Goal: Find specific page/section: Find specific page/section

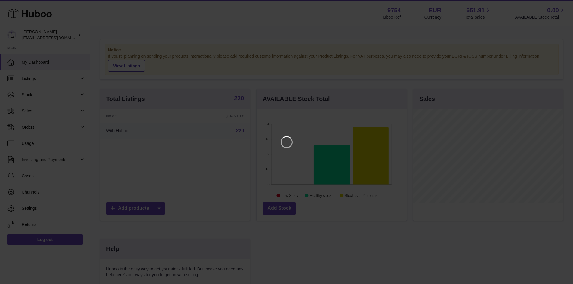
scroll to position [94, 151]
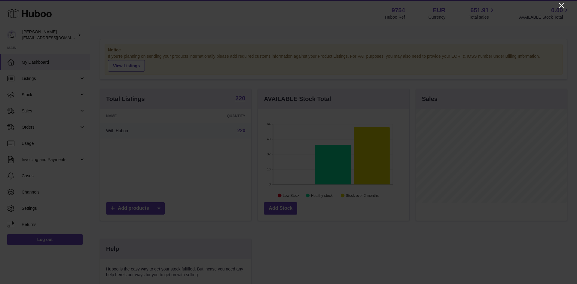
click at [562, 7] on icon "Close" at bounding box center [561, 5] width 7 height 7
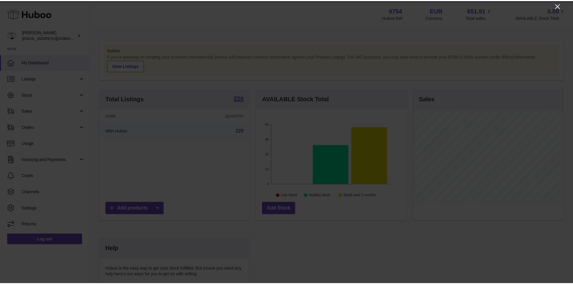
scroll to position [300453, 300397]
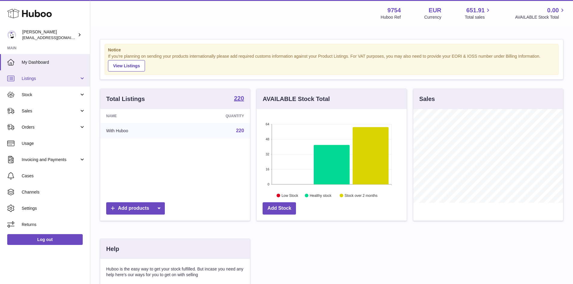
click at [65, 80] on span "Listings" at bounding box center [50, 79] width 57 height 6
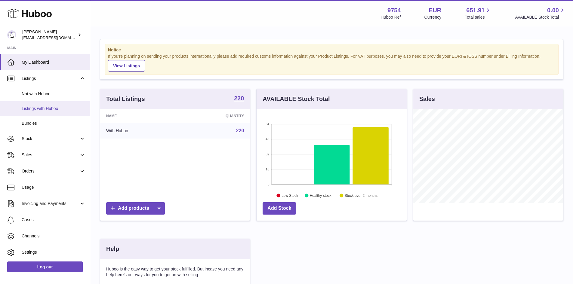
click at [39, 109] on span "Listings with Huboo" at bounding box center [54, 109] width 64 height 6
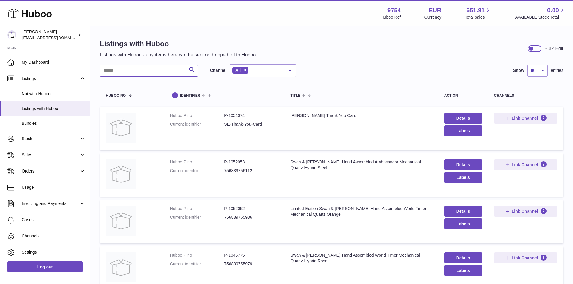
click at [127, 69] on input "text" at bounding box center [149, 71] width 98 height 12
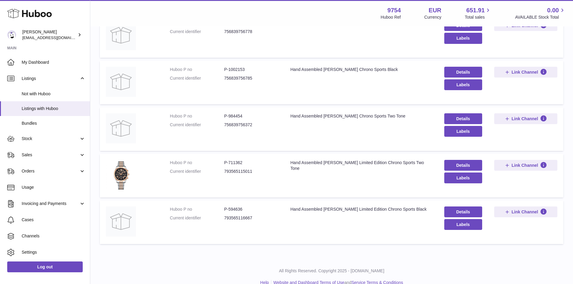
scroll to position [149, 0]
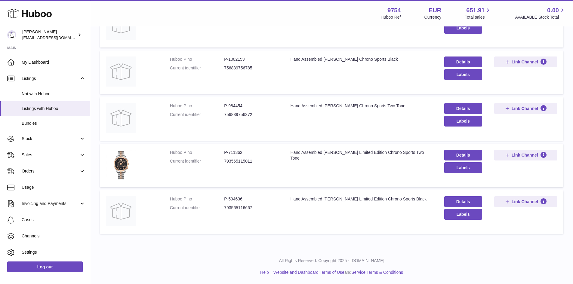
type input "**********"
drag, startPoint x: 228, startPoint y: 153, endPoint x: 242, endPoint y: 152, distance: 14.1
click at [242, 152] on dd "P-711362" at bounding box center [251, 153] width 54 height 6
copy dd "711362"
click at [124, 171] on img at bounding box center [121, 165] width 30 height 30
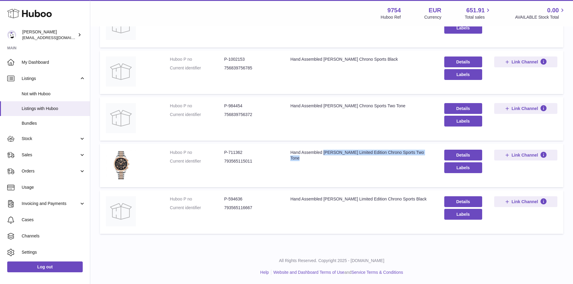
drag, startPoint x: 326, startPoint y: 152, endPoint x: 340, endPoint y: 161, distance: 16.5
click at [340, 161] on td "Title Hand Assembled [PERSON_NAME] Limited Edition Chrono Sports Two Tone" at bounding box center [361, 166] width 154 height 44
drag, startPoint x: 227, startPoint y: 105, endPoint x: 243, endPoint y: 105, distance: 16.5
click at [243, 105] on dd "P-984454" at bounding box center [251, 106] width 54 height 6
copy dd "984454"
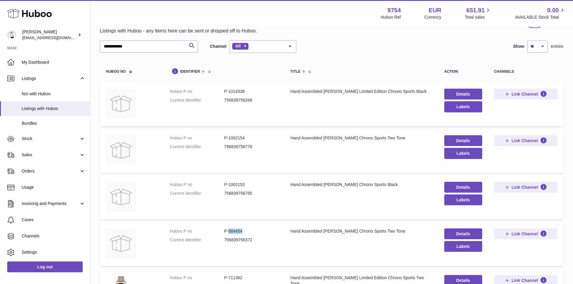
scroll to position [0, 0]
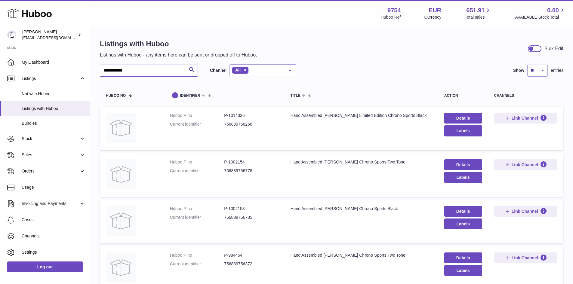
drag, startPoint x: 137, startPoint y: 71, endPoint x: 101, endPoint y: 69, distance: 36.4
click at [101, 69] on input "**********" at bounding box center [149, 71] width 98 height 12
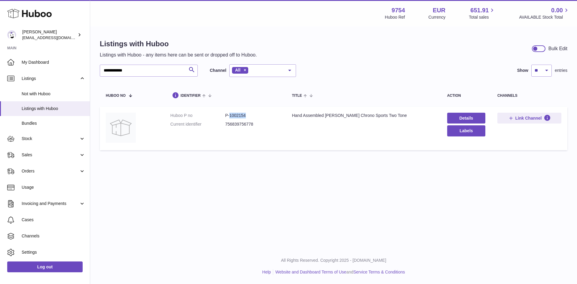
drag, startPoint x: 229, startPoint y: 116, endPoint x: 244, endPoint y: 117, distance: 15.4
click at [244, 117] on dd "P-1002154" at bounding box center [252, 116] width 55 height 6
copy dd "1002154"
drag, startPoint x: 138, startPoint y: 70, endPoint x: 80, endPoint y: 71, distance: 57.7
click at [80, 71] on div "**********" at bounding box center [288, 142] width 577 height 284
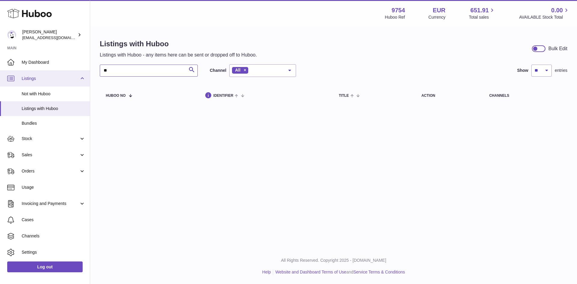
type input "*"
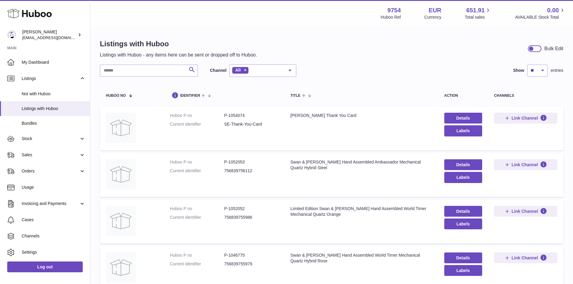
click at [372, 272] on td "Title Swan & [PERSON_NAME] Hand Assembled World Timer Mechanical Quartz Hybrid …" at bounding box center [361, 268] width 154 height 44
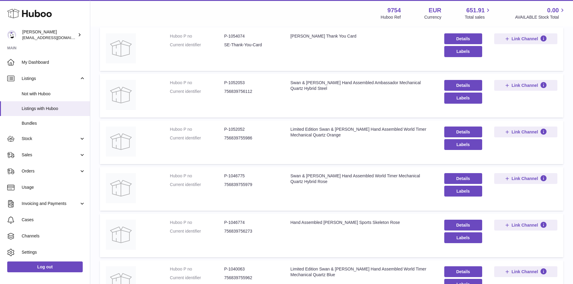
scroll to position [90, 0]
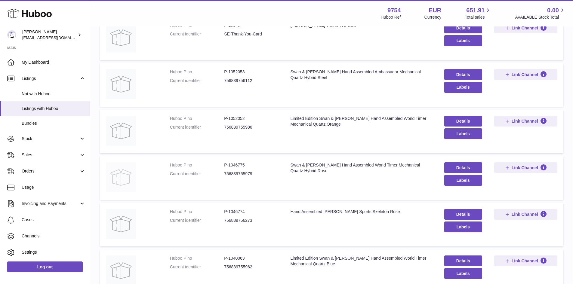
click at [119, 174] on img at bounding box center [121, 177] width 30 height 30
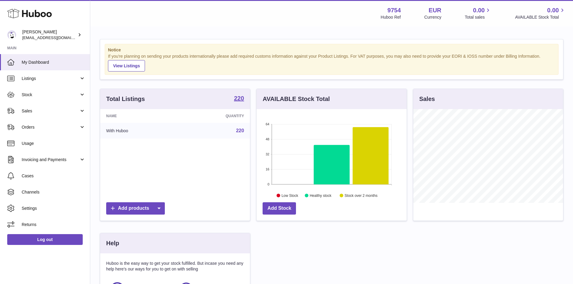
scroll to position [94, 150]
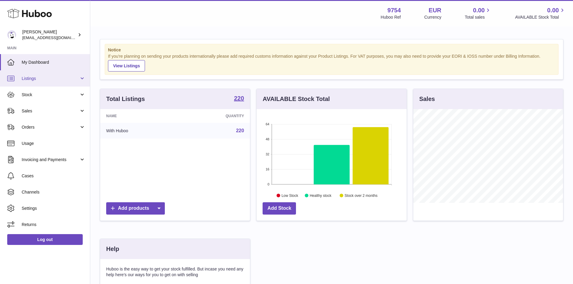
click at [36, 80] on span "Listings" at bounding box center [50, 79] width 57 height 6
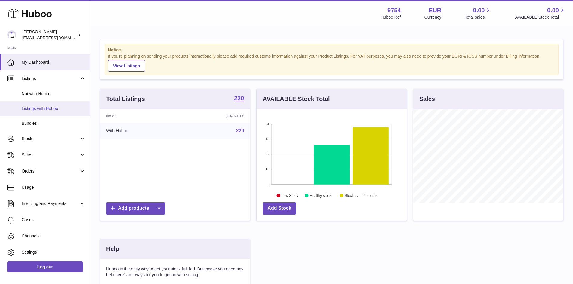
click at [42, 108] on span "Listings with Huboo" at bounding box center [54, 109] width 64 height 6
